Goal: Task Accomplishment & Management: Manage account settings

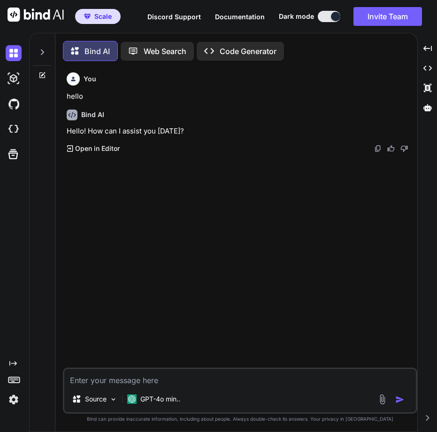
scroll to position [5, 0]
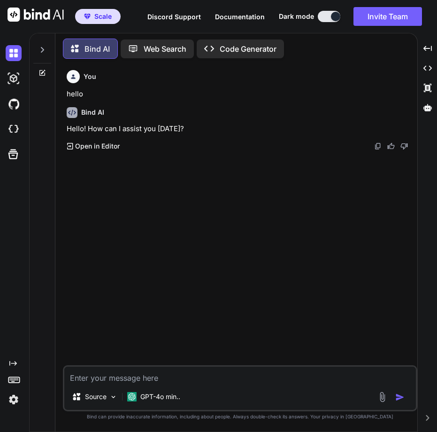
click at [8, 394] on img at bounding box center [14, 399] width 16 height 16
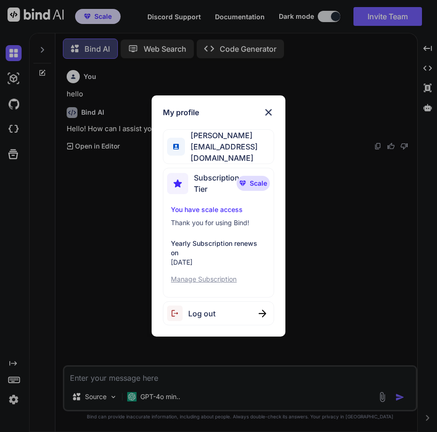
click at [223, 319] on div "Log out" at bounding box center [218, 313] width 111 height 24
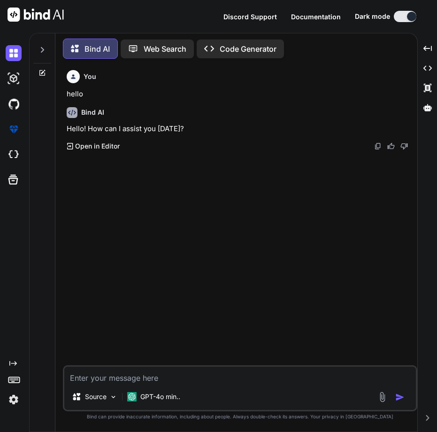
type textarea "x"
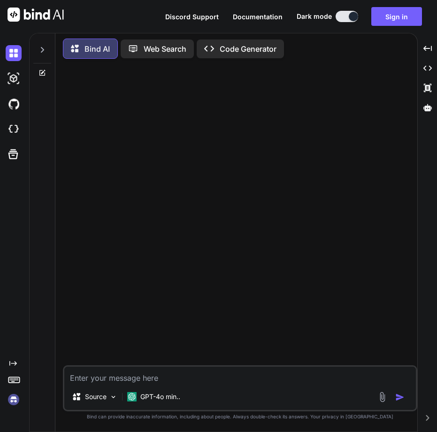
click at [11, 401] on img at bounding box center [14, 399] width 16 height 16
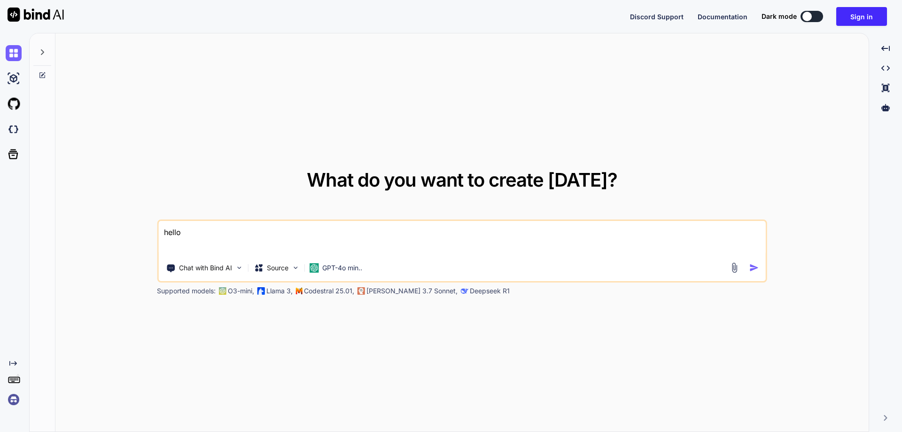
click at [11, 397] on img at bounding box center [14, 399] width 16 height 16
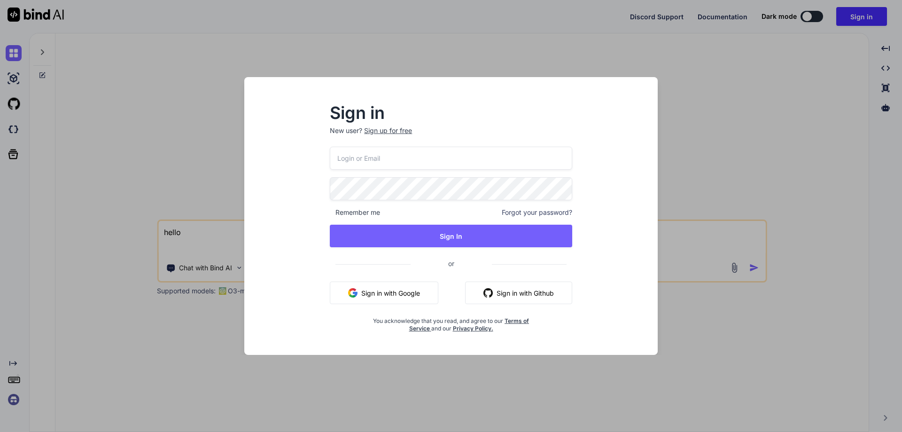
click at [379, 294] on button "Sign in with Google" at bounding box center [384, 292] width 108 height 23
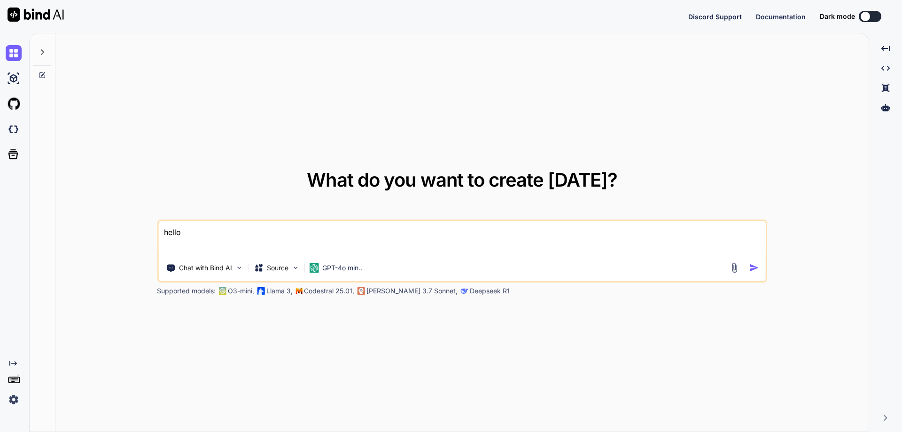
click at [18, 396] on img at bounding box center [14, 399] width 16 height 16
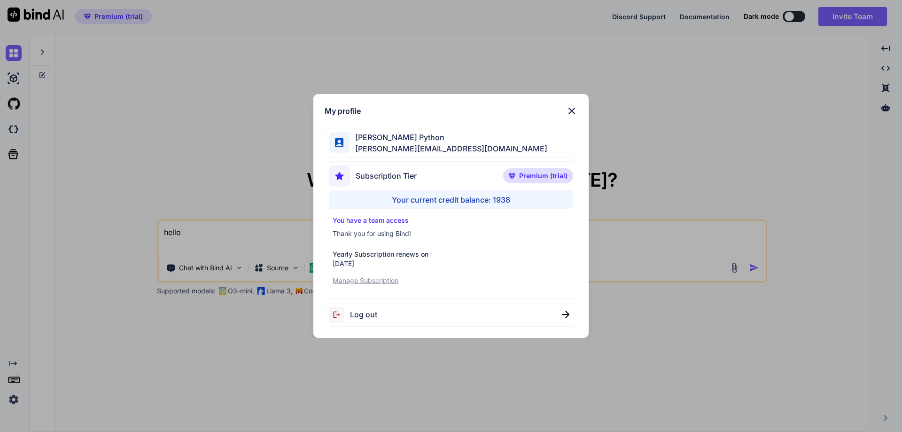
type textarea "x"
click at [568, 110] on img at bounding box center [571, 110] width 11 height 11
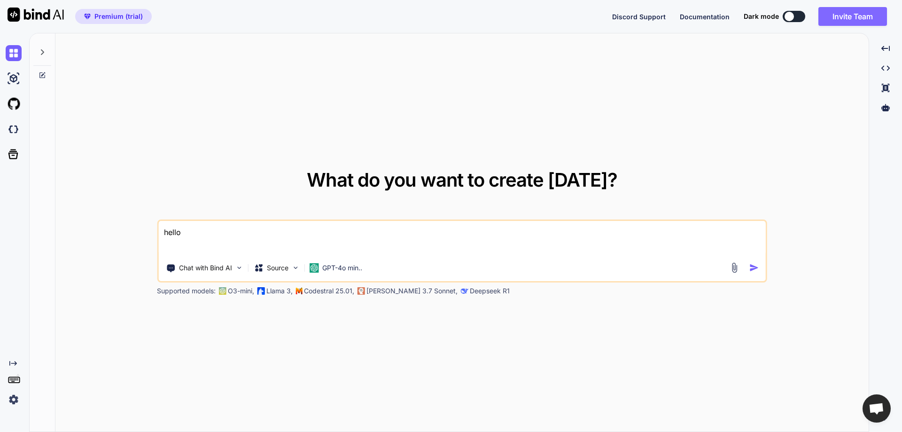
click at [842, 9] on button "Invite Team" at bounding box center [852, 16] width 69 height 19
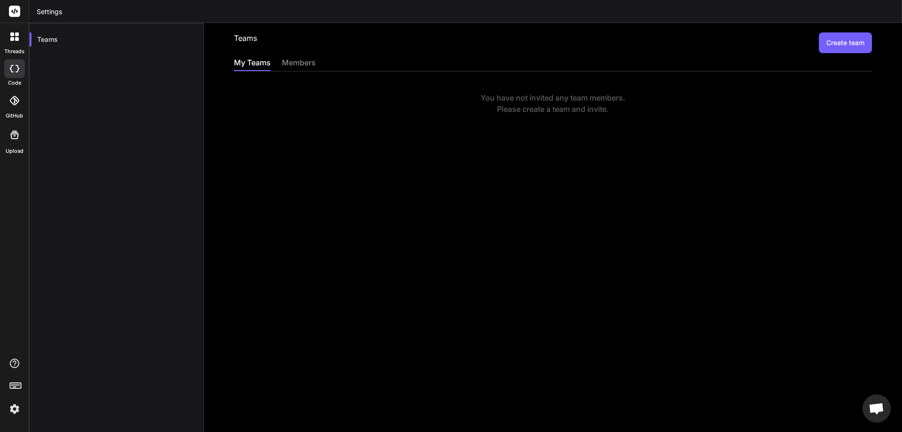
click at [841, 45] on button "Create team" at bounding box center [845, 42] width 53 height 21
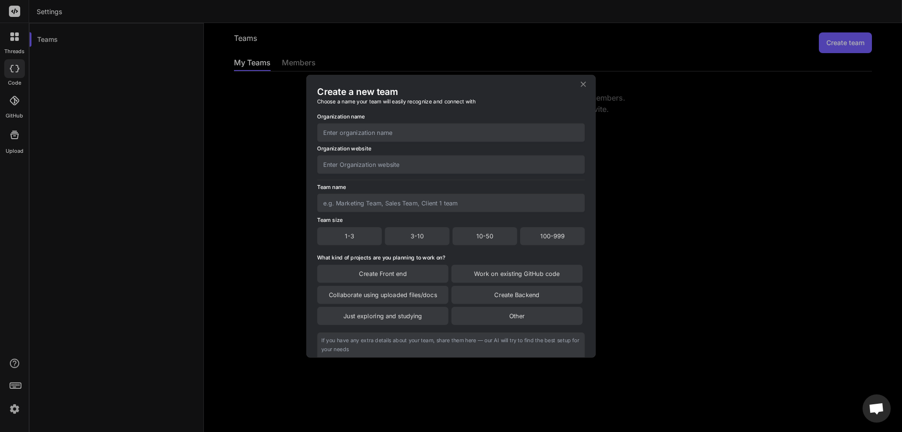
click at [831, 40] on div "Create a new team Choose a name your team will easily recognize and connect wit…" at bounding box center [451, 216] width 902 height 432
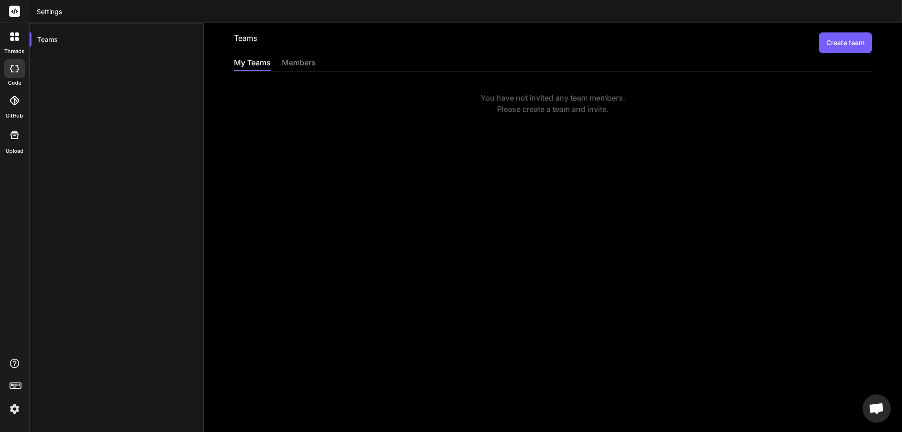
click at [830, 42] on button "Create team" at bounding box center [845, 42] width 53 height 21
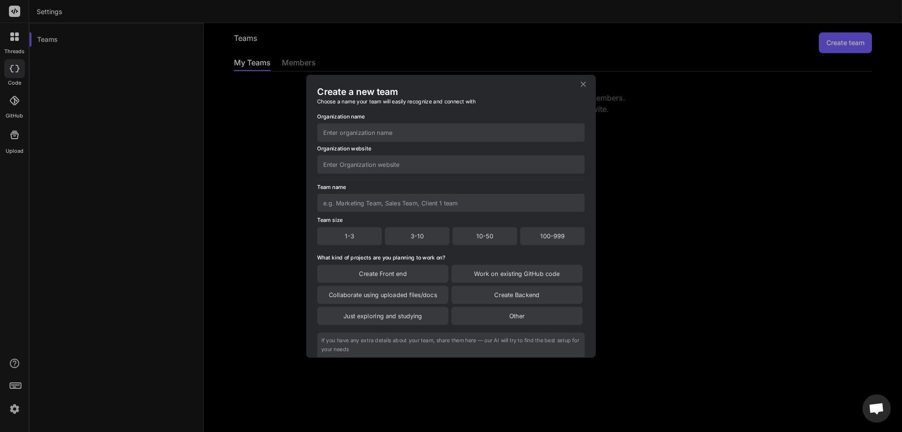
click at [830, 42] on div "Create a new team Choose a name your team will easily recognize and connect wit…" at bounding box center [451, 216] width 902 height 432
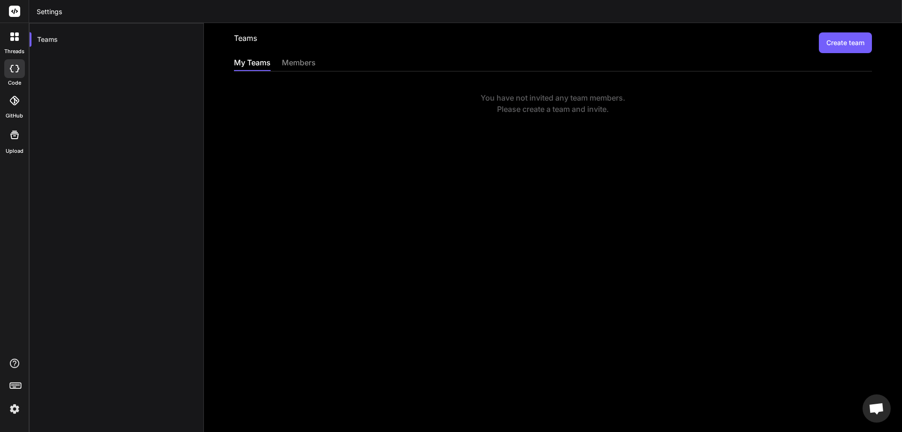
click at [830, 42] on button "Create team" at bounding box center [845, 42] width 53 height 21
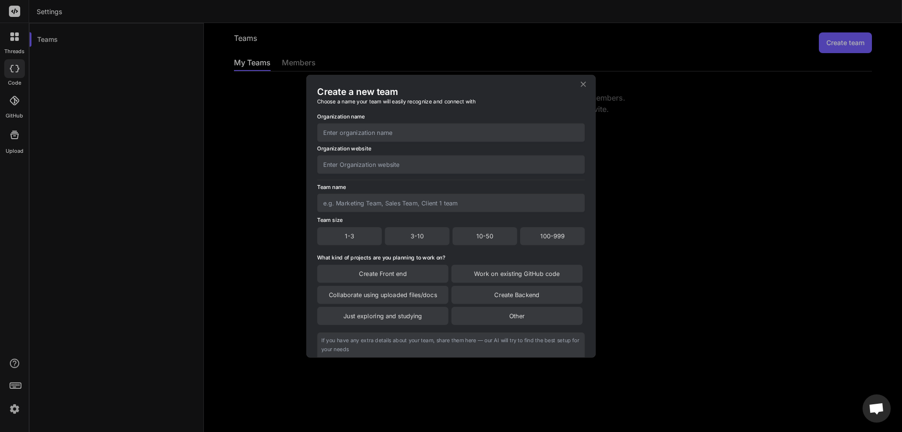
click at [387, 131] on input "text" at bounding box center [451, 132] width 268 height 18
type input "sadasd"
click at [352, 165] on input "text" at bounding box center [451, 164] width 268 height 18
type input "ad"
click at [341, 204] on input "text" at bounding box center [451, 202] width 268 height 18
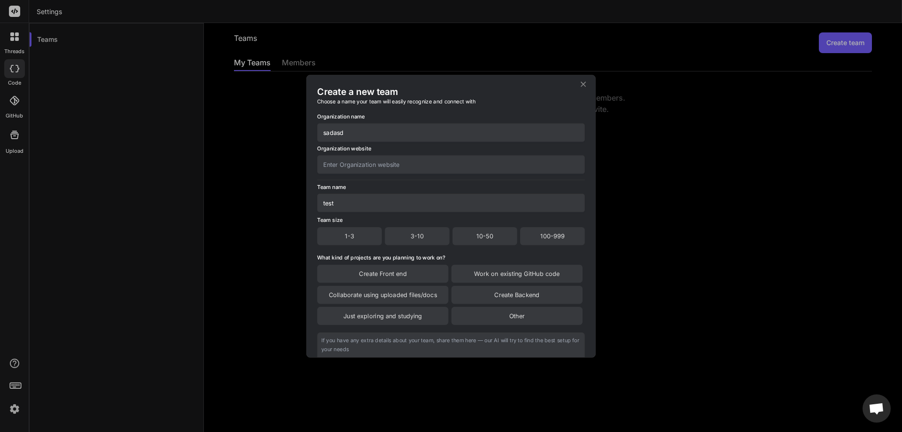
type input "test"
drag, startPoint x: 333, startPoint y: 246, endPoint x: 343, endPoint y: 239, distance: 11.7
click at [333, 246] on div "Organization name sadasd Organization website Team name test Team size 1-3 3-10…" at bounding box center [451, 256] width 268 height 303
click at [347, 238] on div "1-3" at bounding box center [349, 236] width 65 height 18
click at [367, 270] on div "Create Front end" at bounding box center [382, 274] width 131 height 18
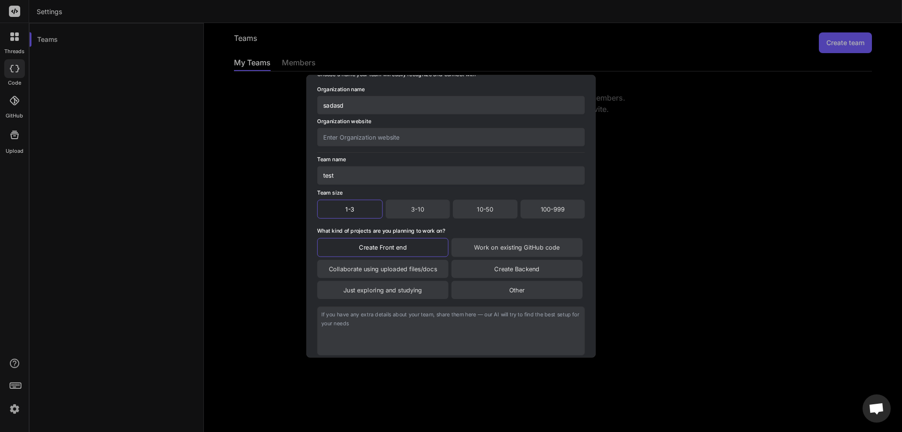
scroll to position [80, 0]
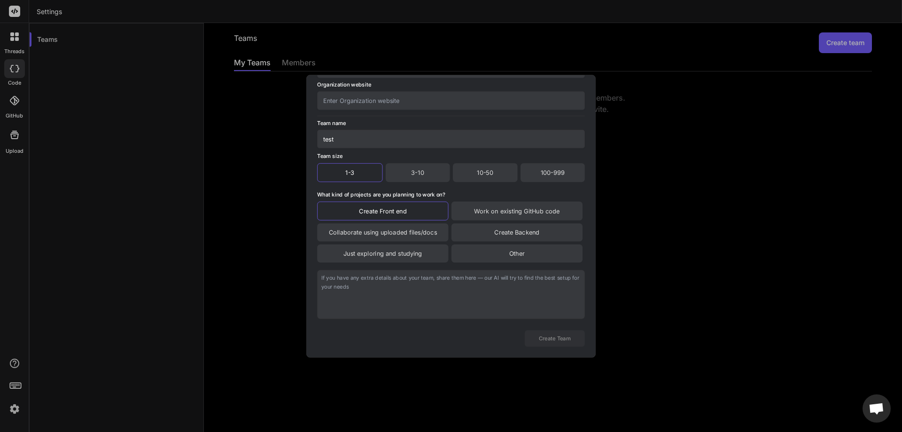
drag, startPoint x: 350, startPoint y: 325, endPoint x: 354, endPoint y: 310, distance: 14.5
click at [350, 324] on div "Create Team" at bounding box center [451, 335] width 268 height 23
click at [359, 299] on textarea at bounding box center [451, 294] width 268 height 49
type textarea "asdasda"
click at [564, 334] on button "Create Team" at bounding box center [555, 338] width 60 height 16
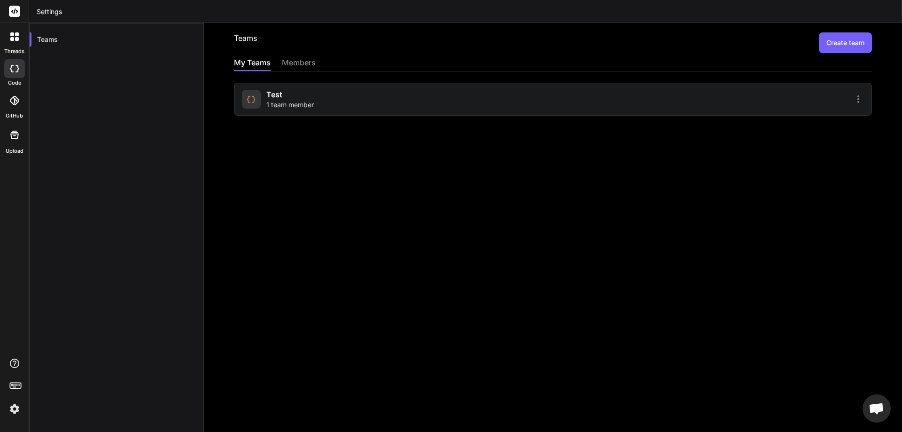
drag, startPoint x: 521, startPoint y: 188, endPoint x: 326, endPoint y: 107, distance: 210.7
click at [326, 107] on div "Teams Create team My Teams members test 1 team member" at bounding box center [553, 227] width 698 height 409
click at [301, 100] on span "1 team member" at bounding box center [289, 104] width 47 height 9
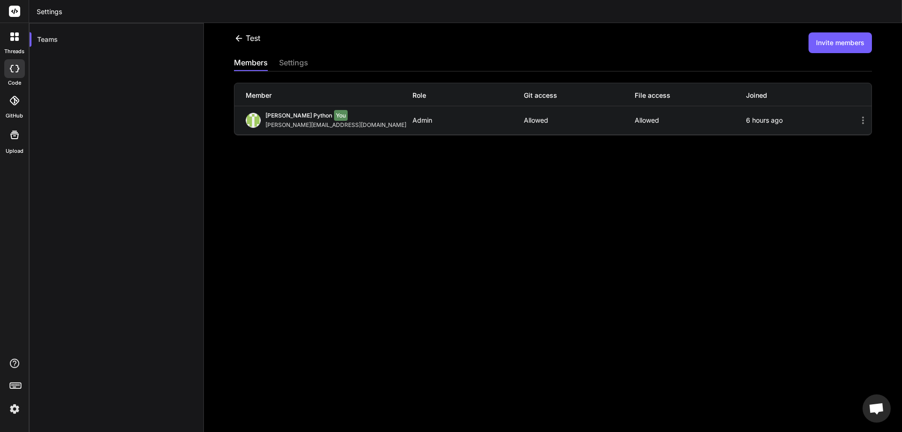
click at [9, 410] on img at bounding box center [15, 409] width 16 height 16
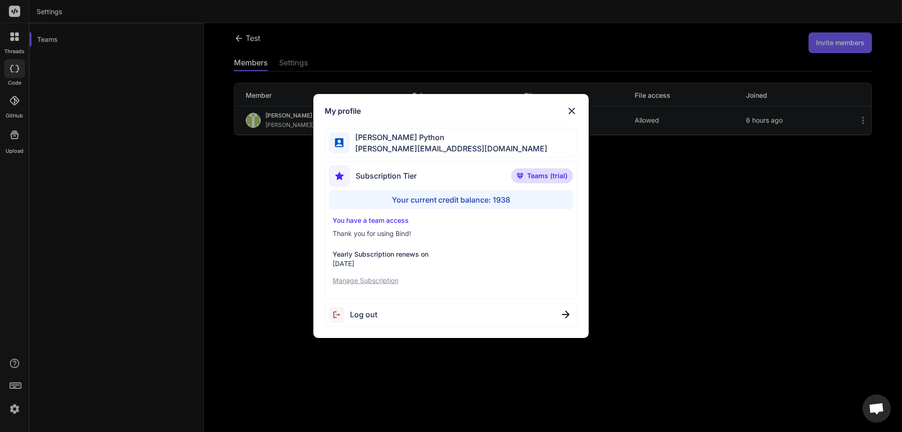
click at [280, 222] on div "My profile Hardik Python hardik@witarist.com Subscription Tier Teams (trial) Yo…" at bounding box center [451, 216] width 902 height 432
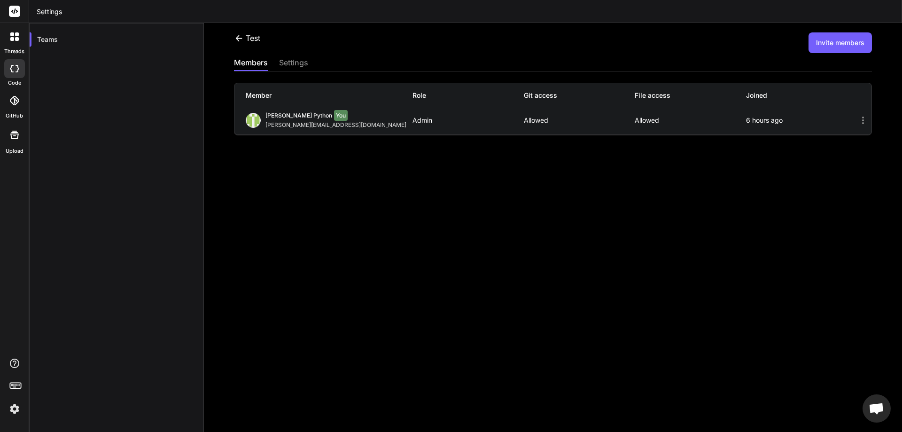
click at [820, 40] on button "Invite members" at bounding box center [839, 42] width 63 height 21
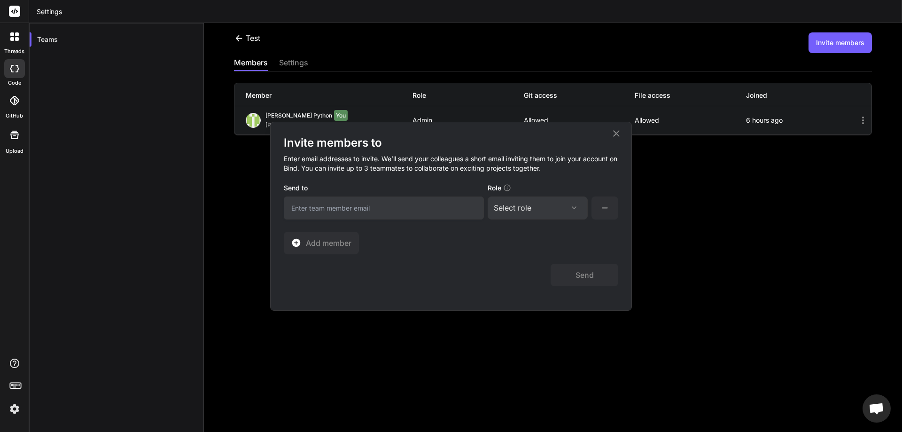
click at [351, 197] on input "email" at bounding box center [384, 207] width 200 height 23
paste input "saravanan@witarist.com"
type input "saravanan@witarist.com"
click at [544, 207] on div "Select role" at bounding box center [538, 207] width 88 height 11
click at [523, 268] on div "Collaborator" at bounding box center [525, 269] width 38 height 9
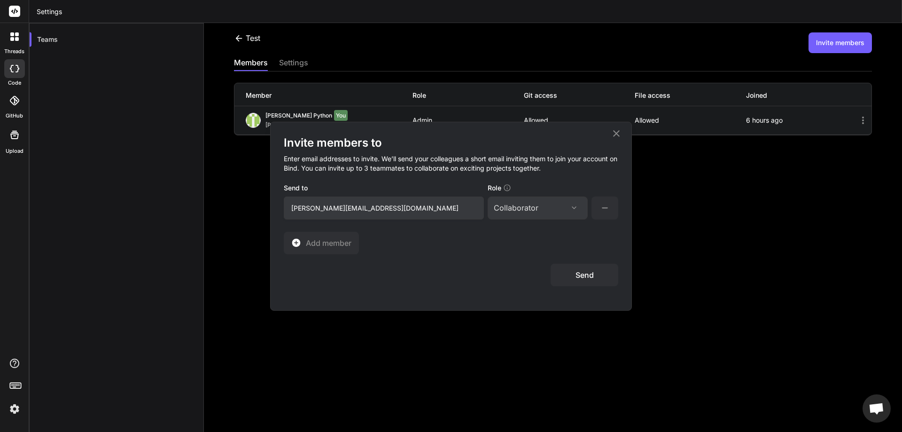
click at [586, 272] on button "Send" at bounding box center [584, 274] width 68 height 23
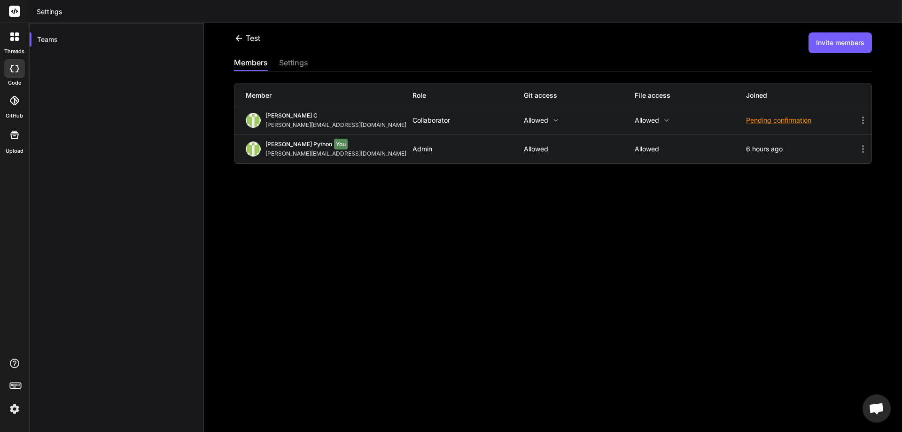
click at [827, 44] on button "Invite members" at bounding box center [839, 42] width 63 height 21
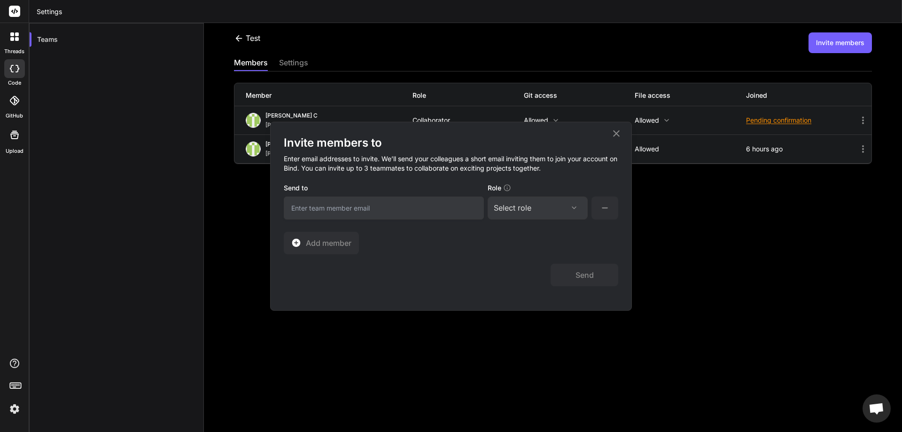
click at [358, 205] on input "email" at bounding box center [384, 207] width 200 height 23
paste input "abhinav@witarist.com"
type input "abhinav@witarist.com"
click at [544, 205] on div "Select role" at bounding box center [538, 207] width 88 height 11
click at [510, 268] on div "Collaborator" at bounding box center [525, 269] width 38 height 9
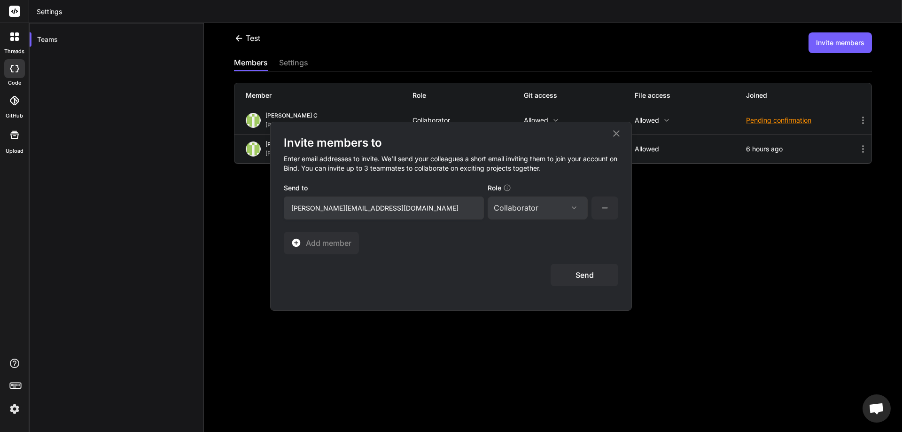
click at [580, 269] on button "Send" at bounding box center [584, 274] width 68 height 23
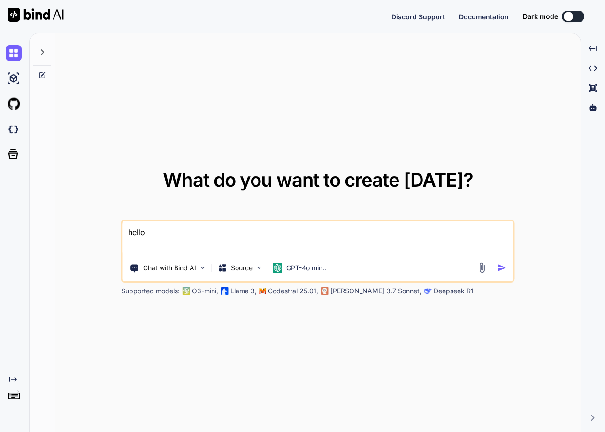
type textarea "x"
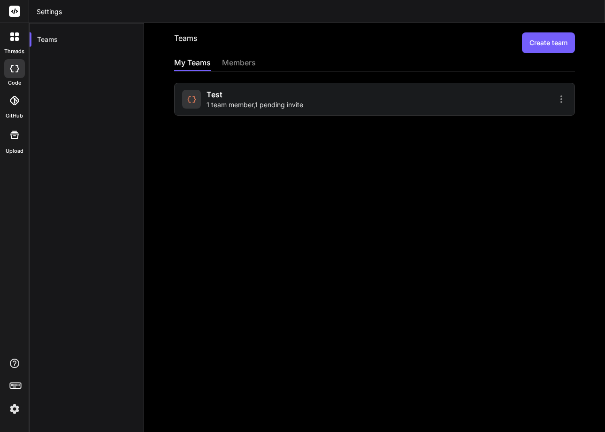
click at [253, 103] on span "1 team member , 1 pending invite" at bounding box center [255, 104] width 97 height 9
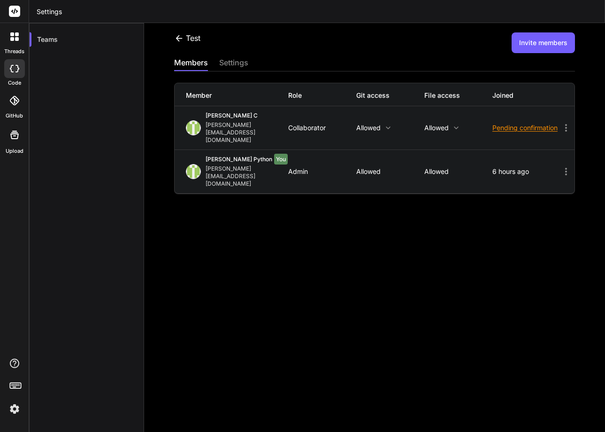
click at [534, 46] on button "Invite members" at bounding box center [543, 42] width 63 height 21
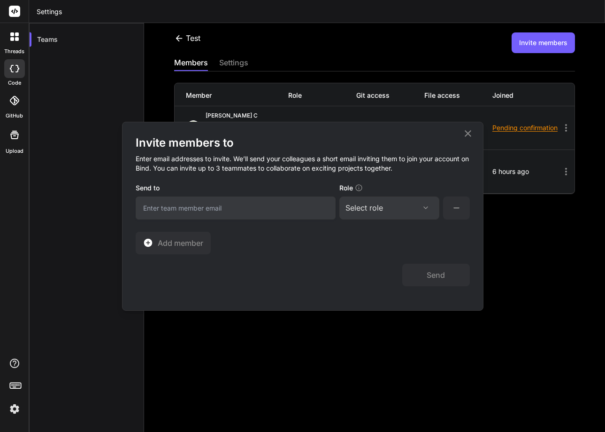
click at [233, 218] on input "email" at bounding box center [236, 207] width 200 height 23
paste input "979339"
type input "979339"
paste input "abhinav@witarist.com"
type input "abhinav@witarist.com"
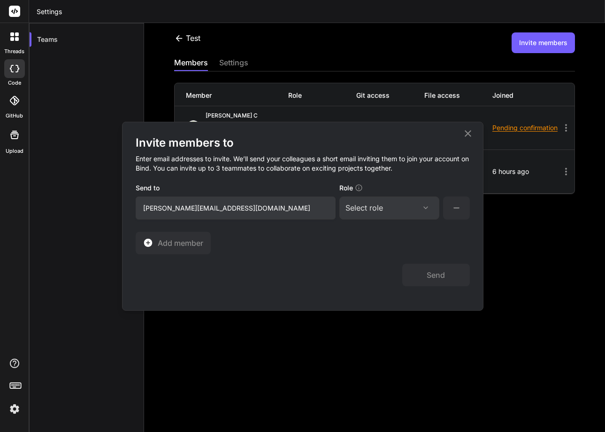
click at [409, 214] on div "Select role Assign Role Admin Collaborator Member" at bounding box center [390, 207] width 100 height 23
click at [369, 209] on div "Select role" at bounding box center [365, 207] width 38 height 11
click at [367, 269] on div "Collaborator" at bounding box center [377, 269] width 38 height 9
click at [435, 274] on button "Send" at bounding box center [436, 274] width 68 height 23
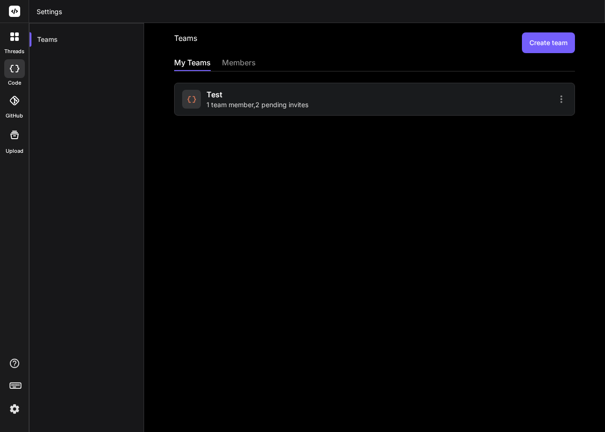
click at [13, 402] on img at bounding box center [15, 409] width 16 height 16
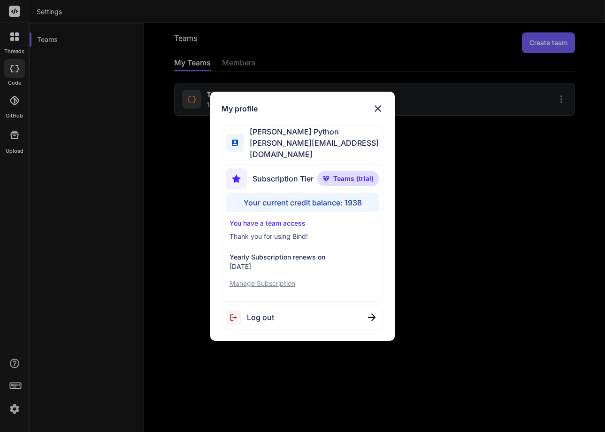
drag, startPoint x: 128, startPoint y: 157, endPoint x: 67, endPoint y: 146, distance: 62.5
click at [128, 158] on div "My profile [PERSON_NAME] Python [PERSON_NAME][EMAIL_ADDRESS][DOMAIN_NAME] Subsc…" at bounding box center [302, 216] width 605 height 432
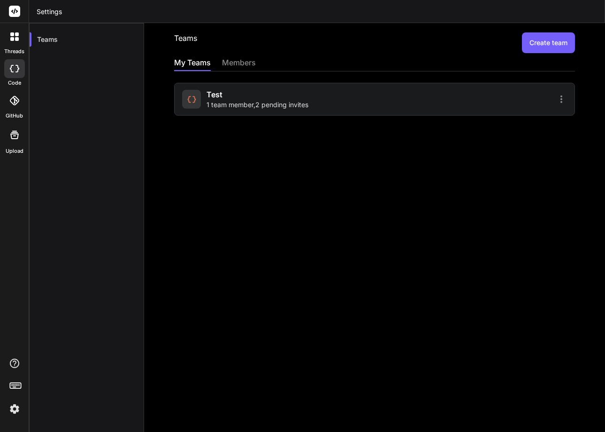
click at [9, 410] on img at bounding box center [15, 409] width 16 height 16
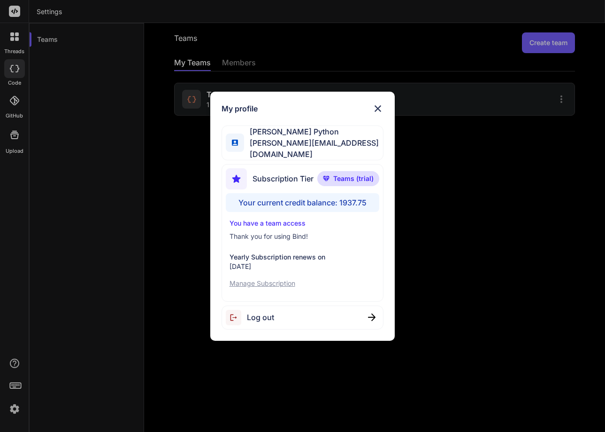
click at [164, 217] on div "My profile [PERSON_NAME] Python [PERSON_NAME][EMAIL_ADDRESS][DOMAIN_NAME] Subsc…" at bounding box center [302, 216] width 605 height 432
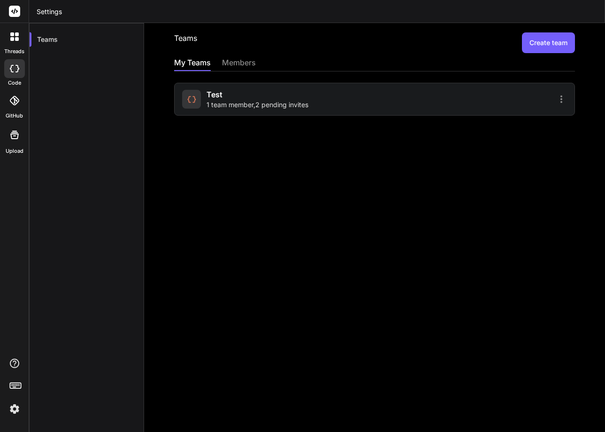
click at [252, 103] on span "1 team member , 2 pending invites" at bounding box center [258, 104] width 102 height 9
click at [14, 402] on img at bounding box center [15, 409] width 16 height 16
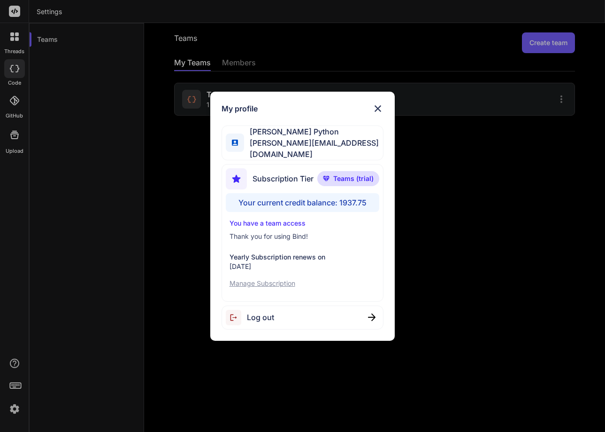
click at [95, 161] on div "My profile [PERSON_NAME] Python [PERSON_NAME][EMAIL_ADDRESS][DOMAIN_NAME] Subsc…" at bounding box center [302, 216] width 605 height 432
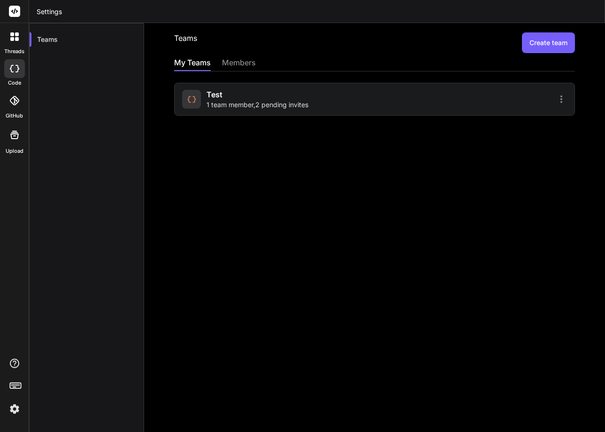
click at [14, 407] on img at bounding box center [15, 409] width 16 height 16
